Goal: Find contact information: Find contact information

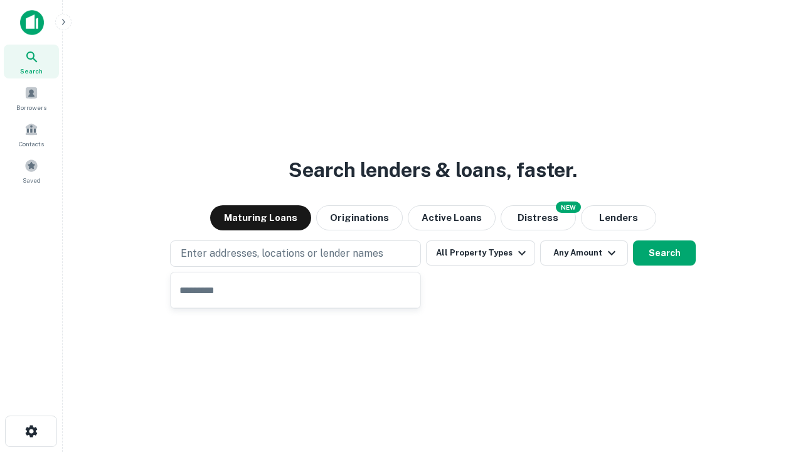
type input "**********"
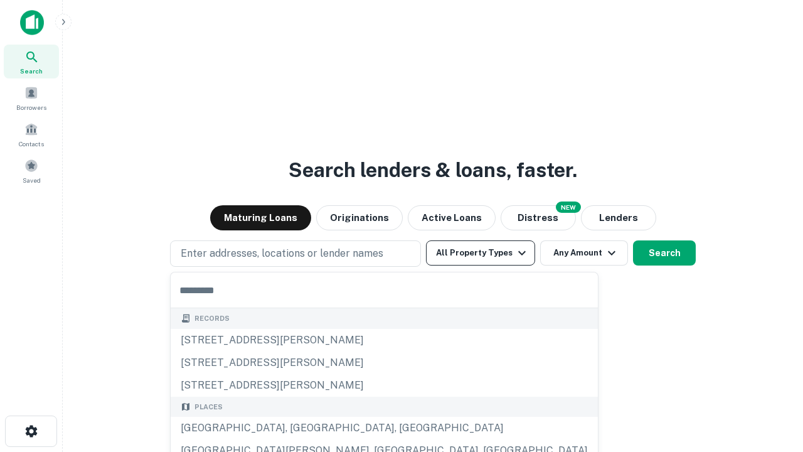
click at [481, 253] on button "All Property Types" at bounding box center [480, 252] width 109 height 25
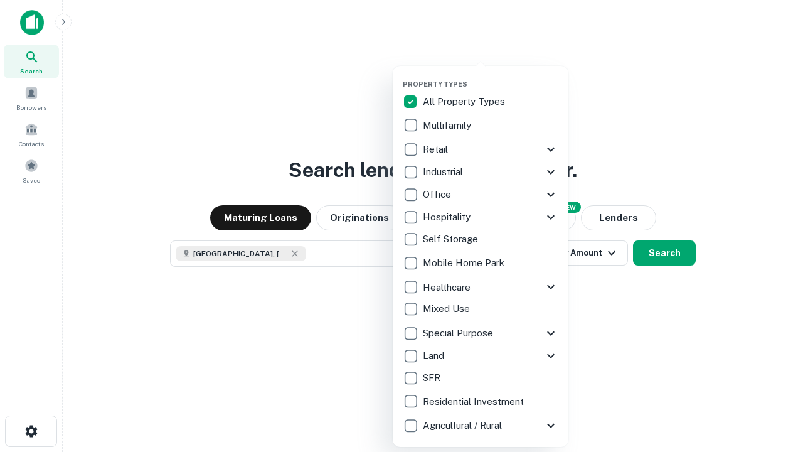
click at [491, 76] on button "button" at bounding box center [491, 76] width 176 height 1
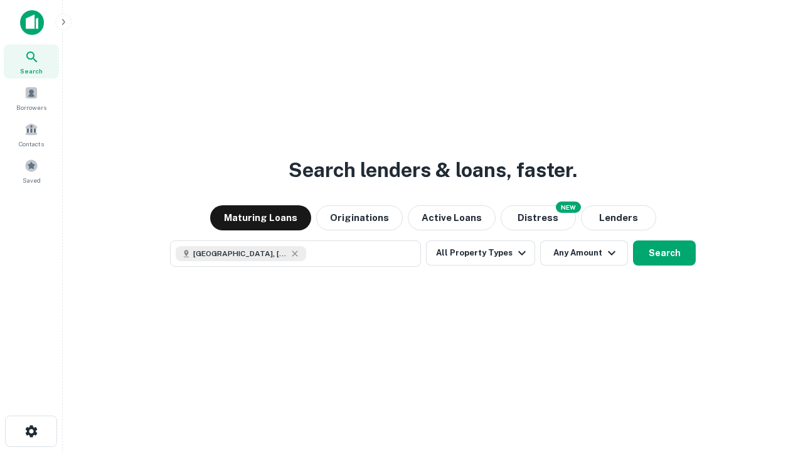
scroll to position [20, 0]
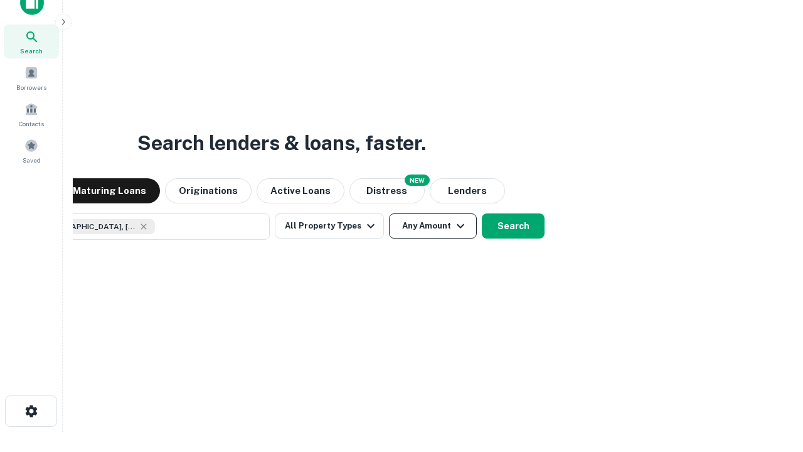
click at [389, 213] on button "Any Amount" at bounding box center [433, 225] width 88 height 25
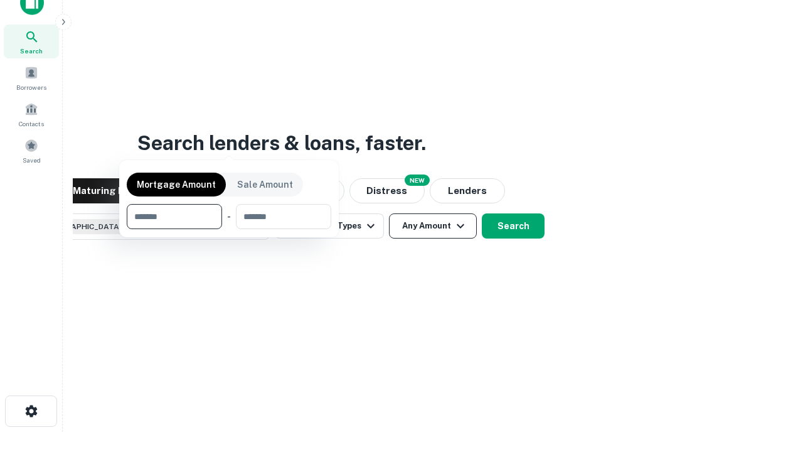
scroll to position [90, 355]
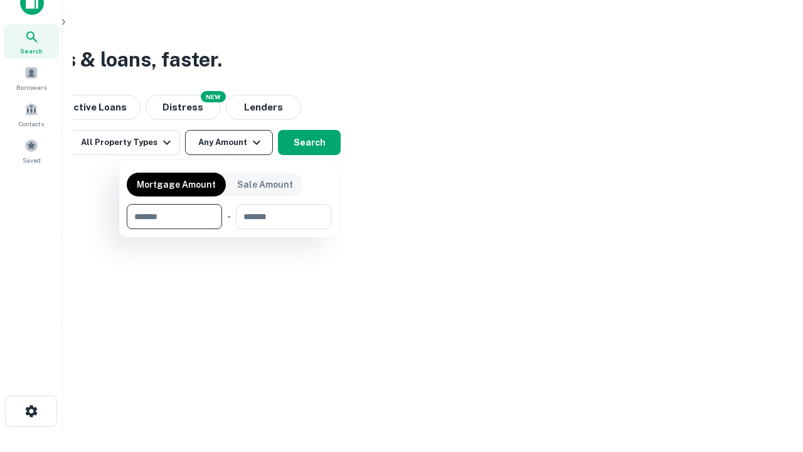
type input "*******"
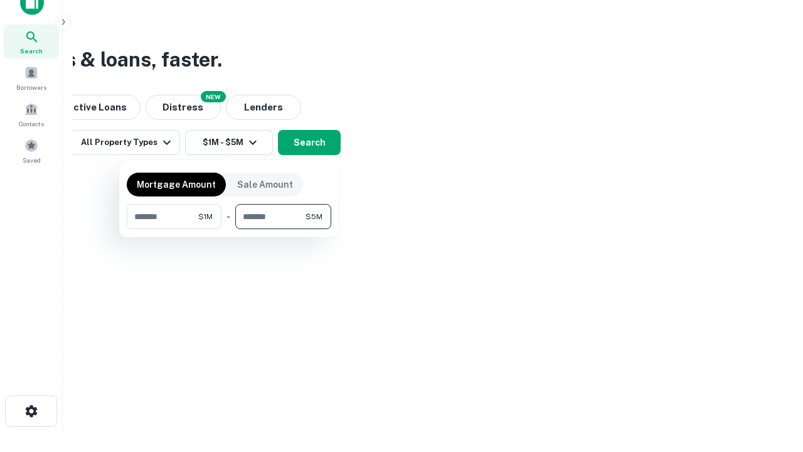
type input "*******"
click at [229, 229] on button "button" at bounding box center [229, 229] width 205 height 1
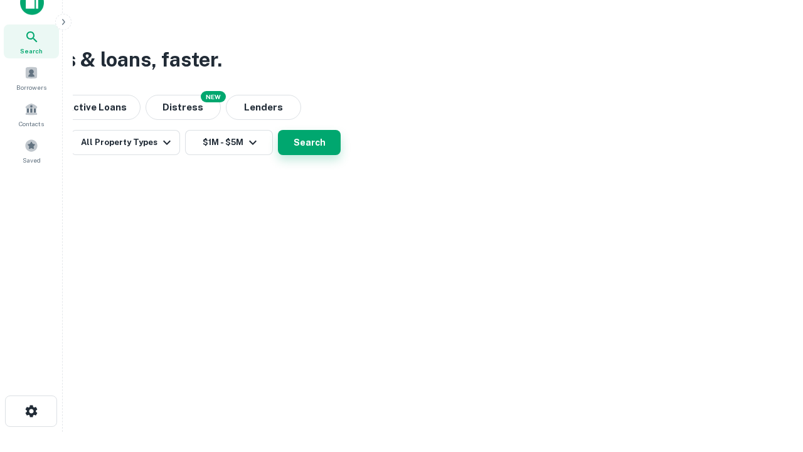
click at [341, 155] on button "Search" at bounding box center [309, 142] width 63 height 25
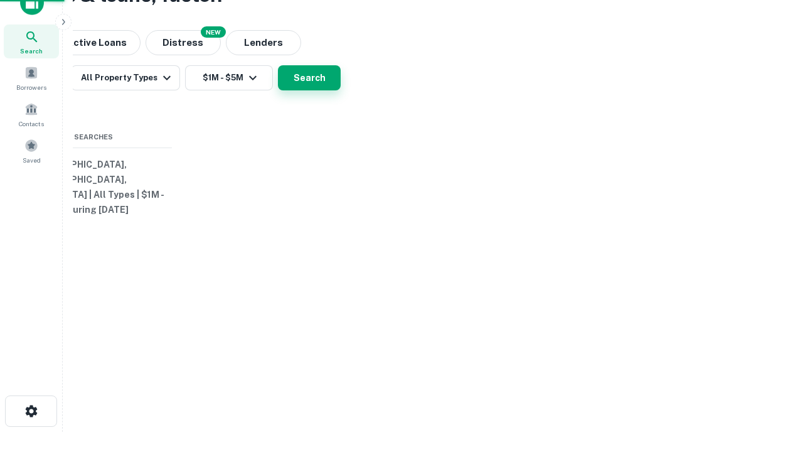
scroll to position [0, 231]
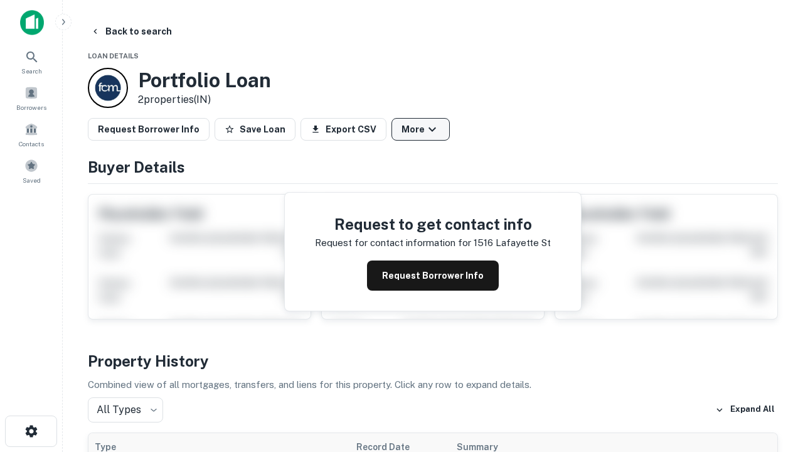
click at [420, 129] on button "More" at bounding box center [420, 129] width 58 height 23
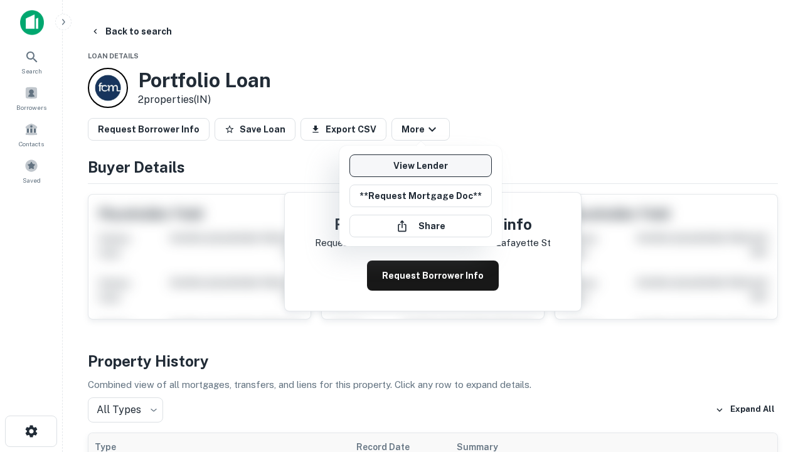
click at [420, 166] on link "View Lender" at bounding box center [420, 165] width 142 height 23
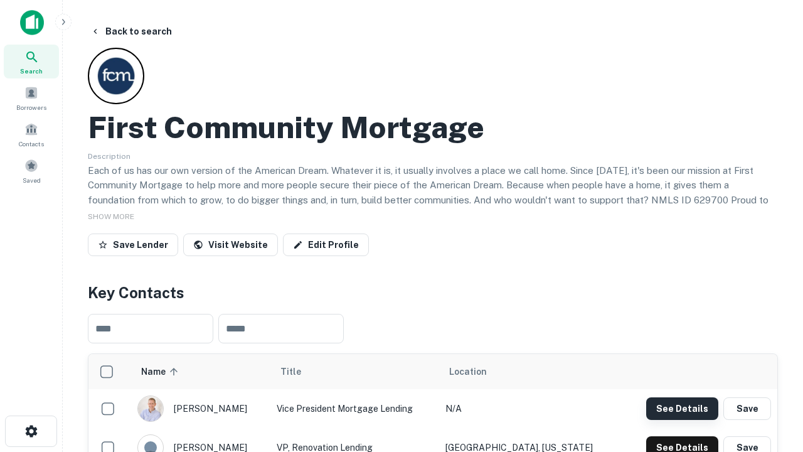
click at [682, 408] on button "See Details" at bounding box center [682, 408] width 72 height 23
click at [31, 431] on icon "button" at bounding box center [31, 430] width 15 height 15
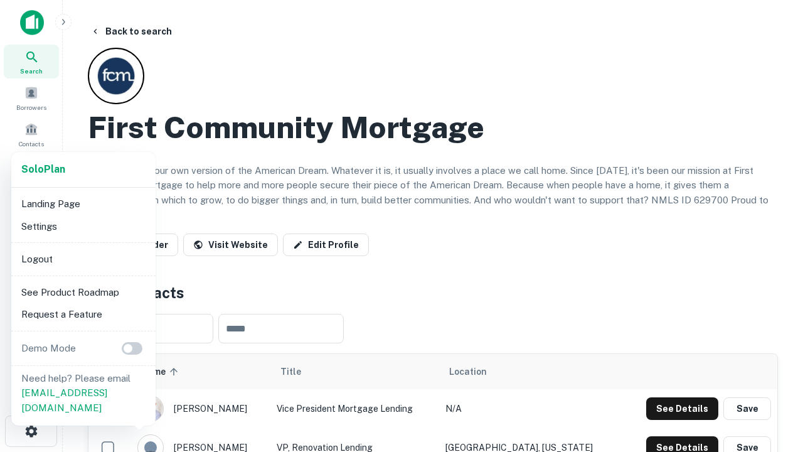
click at [83, 258] on li "Logout" at bounding box center [83, 259] width 134 height 23
